Goal: Use online tool/utility: Utilize a website feature to perform a specific function

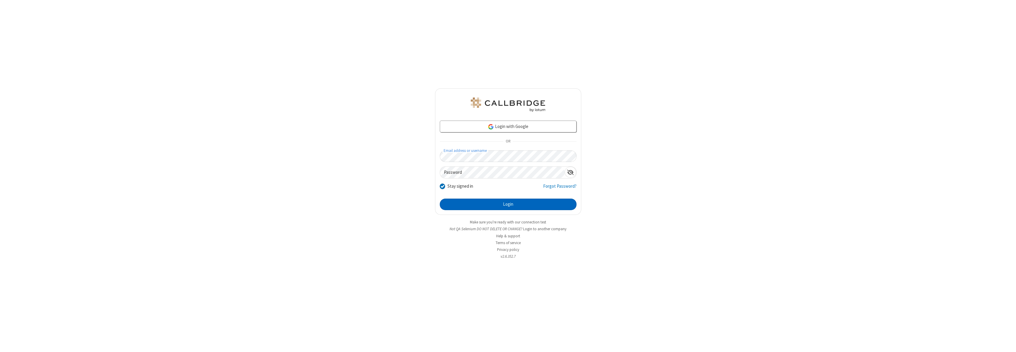
click at [508, 204] on button "Login" at bounding box center [508, 204] width 137 height 12
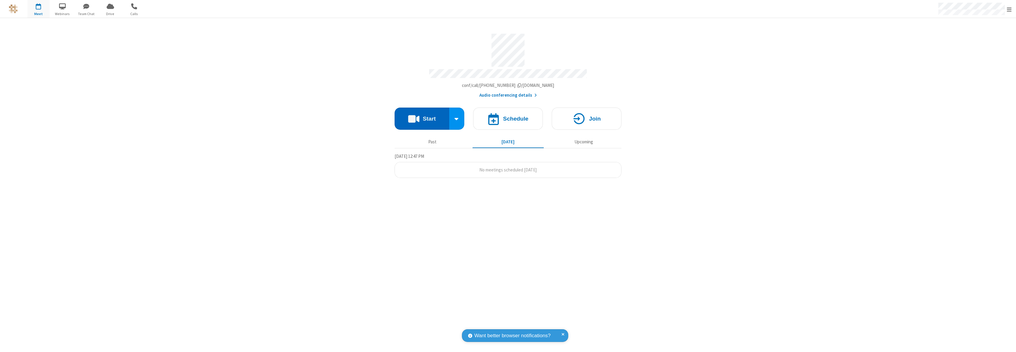
click at [422, 116] on button "Start" at bounding box center [422, 118] width 55 height 22
